Goal: Task Accomplishment & Management: Contribute content

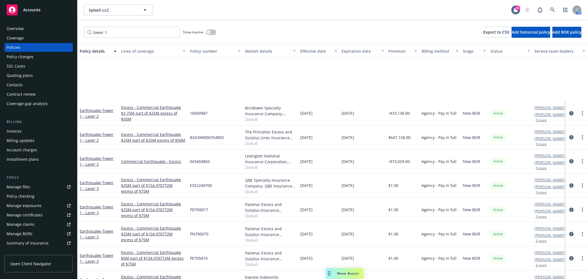
scroll to position [122, 0]
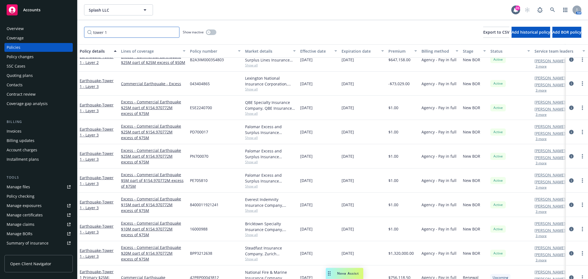
click at [131, 29] on input "tower 1" at bounding box center [131, 32] width 95 height 11
click at [23, 44] on div "Policies" at bounding box center [39, 47] width 64 height 9
drag, startPoint x: 119, startPoint y: 34, endPoint x: 63, endPoint y: 35, distance: 56.0
click at [63, 35] on div "Accounts Overview Coverage Policies Policy changes SSC Cases Quoting plans Cont…" at bounding box center [294, 139] width 588 height 279
type input "3011"
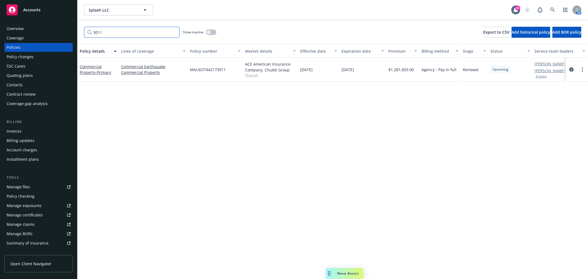
scroll to position [0, 0]
click at [96, 72] on span "- Primary" at bounding box center [103, 72] width 16 height 5
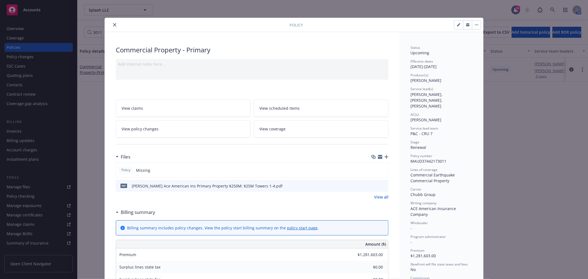
scroll to position [61, 0]
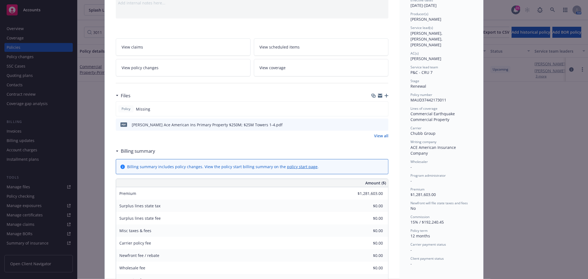
click at [385, 95] on icon "button" at bounding box center [386, 96] width 4 height 4
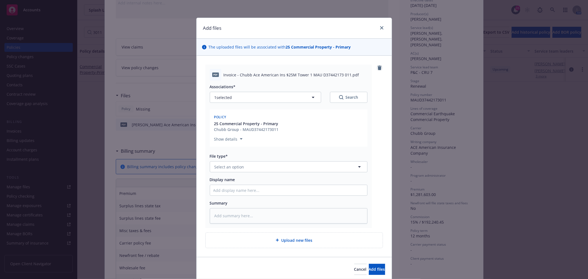
click at [378, 67] on icon "remove" at bounding box center [380, 68] width 4 height 4
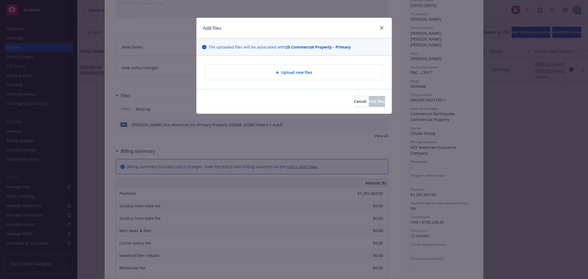
click at [321, 76] on div "Upload new files" at bounding box center [294, 72] width 177 height 15
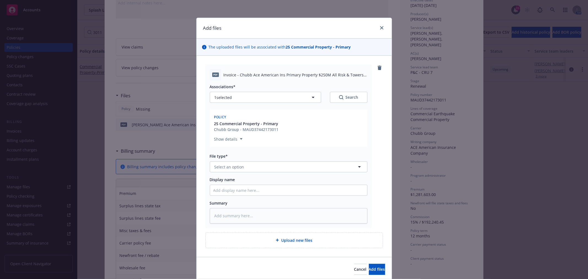
click at [307, 75] on span "Invoice - Chubb Ace American Ins Primary Property $250M All Risk & Towers 1-4 M…" at bounding box center [296, 75] width 144 height 6
click at [220, 74] on div "pdf Invoice - Chubb Ace American Ins Primary Property $250M All Risk & Towers 1…" at bounding box center [289, 75] width 158 height 12
drag, startPoint x: 221, startPoint y: 74, endPoint x: 368, endPoint y: 74, distance: 147.4
click at [368, 74] on div "pdf Invoice - Chubb Ace American Ins Primary Property $250M All Risk & Towers 1…" at bounding box center [288, 145] width 166 height 163
copy span "Invoice - Chubb Ace American Ins Primary Property $250M All Risk & Towers 1-4"
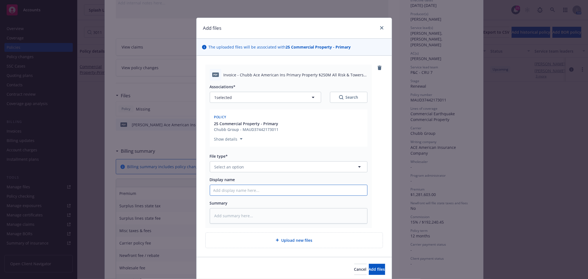
click at [255, 190] on input "Display name" at bounding box center [288, 190] width 157 height 10
paste input "Invoice - Chubb Ace American Ins Primary Property $250M All Risk & Towers 1-4"
type textarea "x"
type input "Invoice - Chubb Ace American Ins Primary Property $250M All Risk & Towers 1-4"
click at [293, 164] on button "Select an option" at bounding box center [289, 166] width 158 height 11
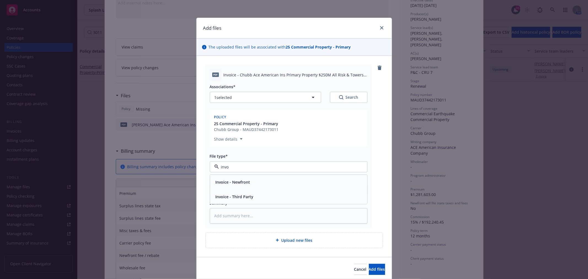
type input "invoi"
click at [247, 196] on span "Invoice - Third Party" at bounding box center [235, 197] width 38 height 6
click at [238, 264] on div "Cancel Add files" at bounding box center [294, 269] width 182 height 11
click at [371, 270] on span "Add files" at bounding box center [377, 269] width 16 height 5
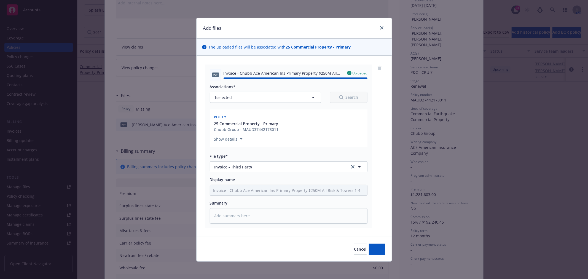
type textarea "x"
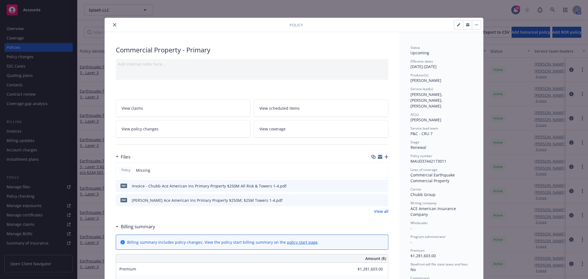
scroll to position [17, 0]
